Goal: Go to known website: Access a specific website the user already knows

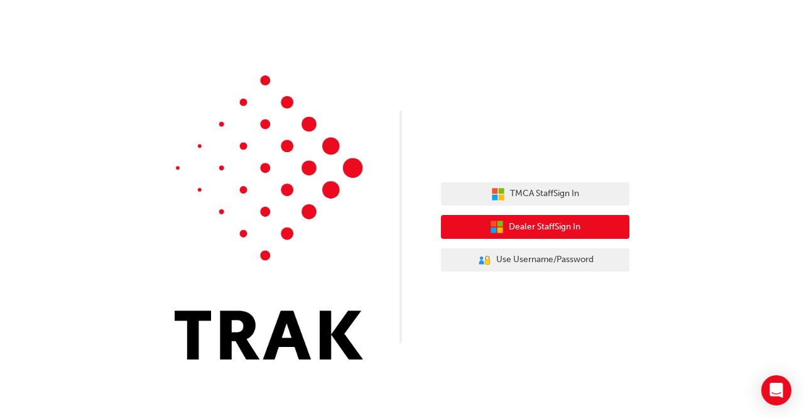
click at [422, 225] on span "Dealer Staff Sign In" at bounding box center [545, 227] width 72 height 14
